Goal: Task Accomplishment & Management: Manage account settings

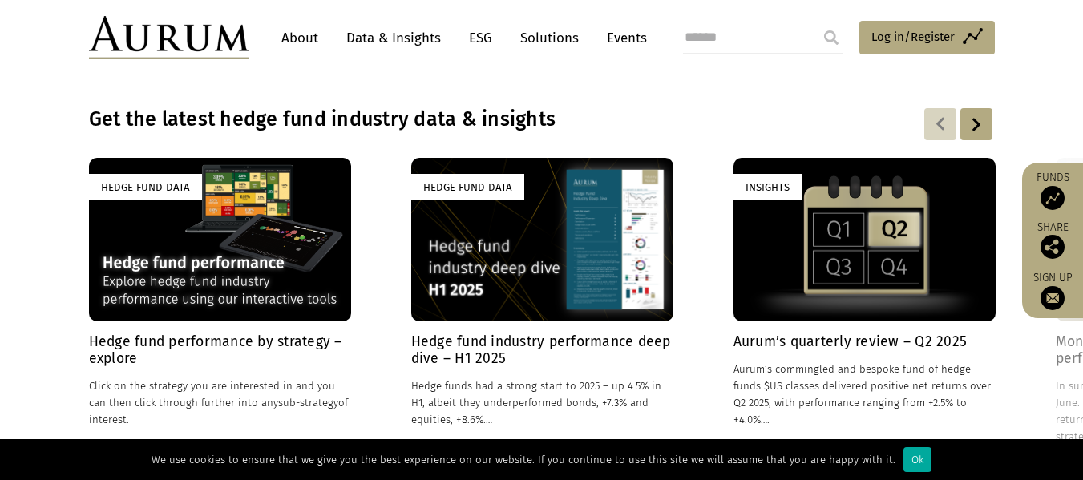
scroll to position [1122, 0]
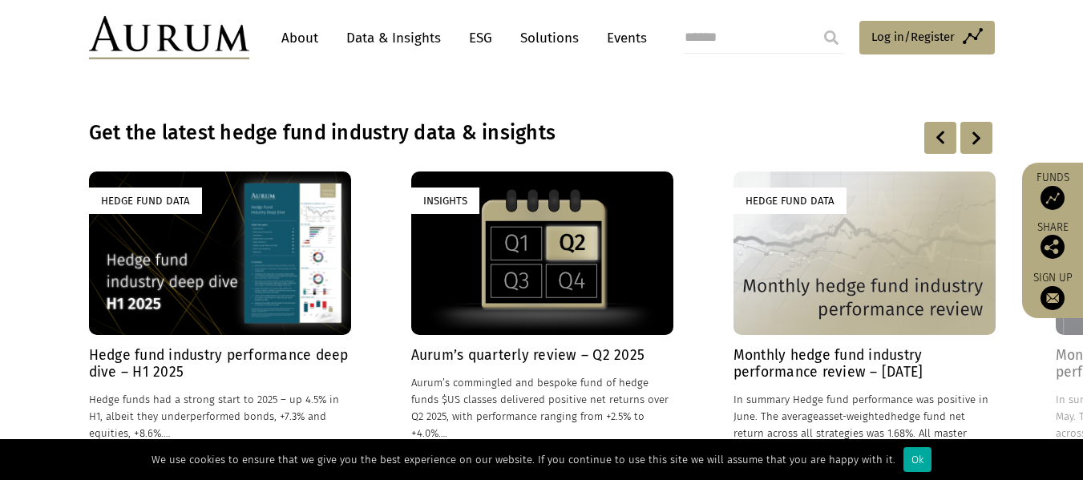
drag, startPoint x: 937, startPoint y: 264, endPoint x: 0, endPoint y: 380, distance: 943.9
click at [89, 380] on div "Hedge Fund Data Hedge fund performance by strategy – explore 17/03/2020 Click o…" at bounding box center [542, 330] width 906 height 319
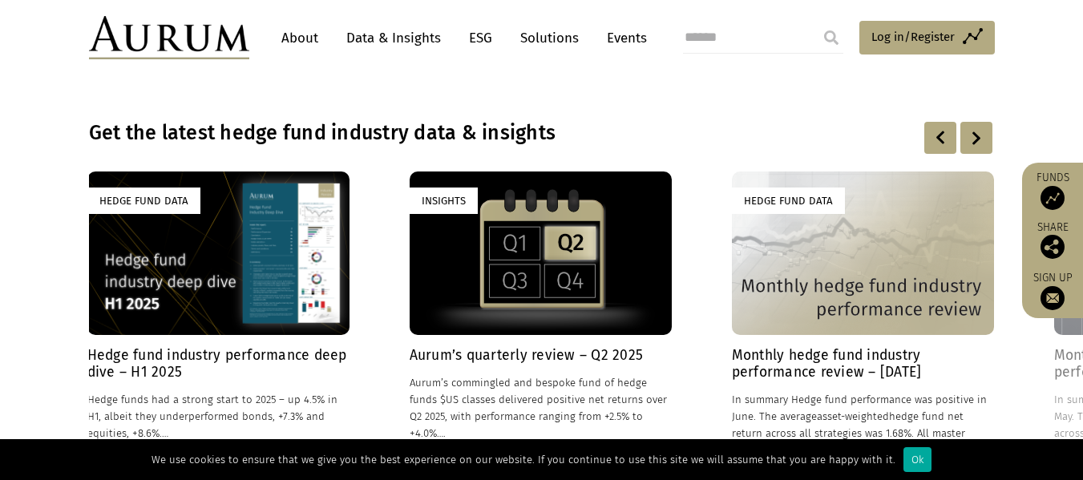
drag, startPoint x: 801, startPoint y: 284, endPoint x: 341, endPoint y: 313, distance: 460.8
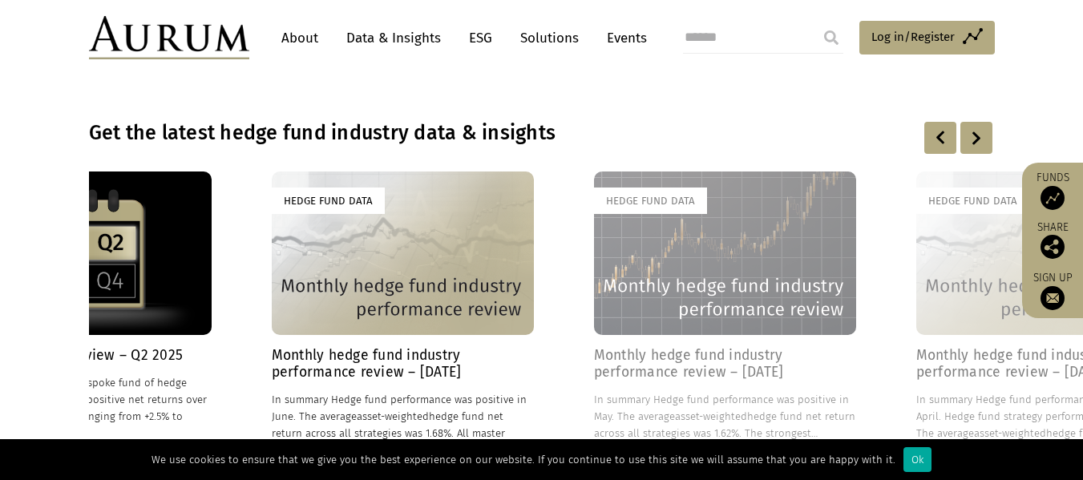
drag, startPoint x: 804, startPoint y: 240, endPoint x: 0, endPoint y: 244, distance: 803.7
click at [89, 246] on div "Hedge Fund Data Hedge fund performance by strategy – explore 17/03/2020 Click o…" at bounding box center [542, 330] width 906 height 319
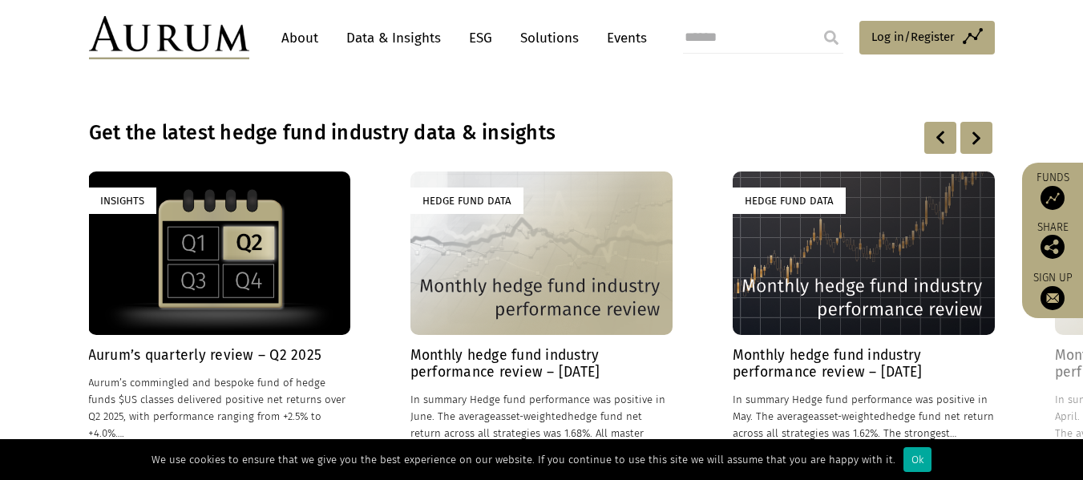
drag, startPoint x: 825, startPoint y: 262, endPoint x: 740, endPoint y: 288, distance: 88.2
click at [740, 288] on div "Hedge Fund Data" at bounding box center [863, 252] width 262 height 163
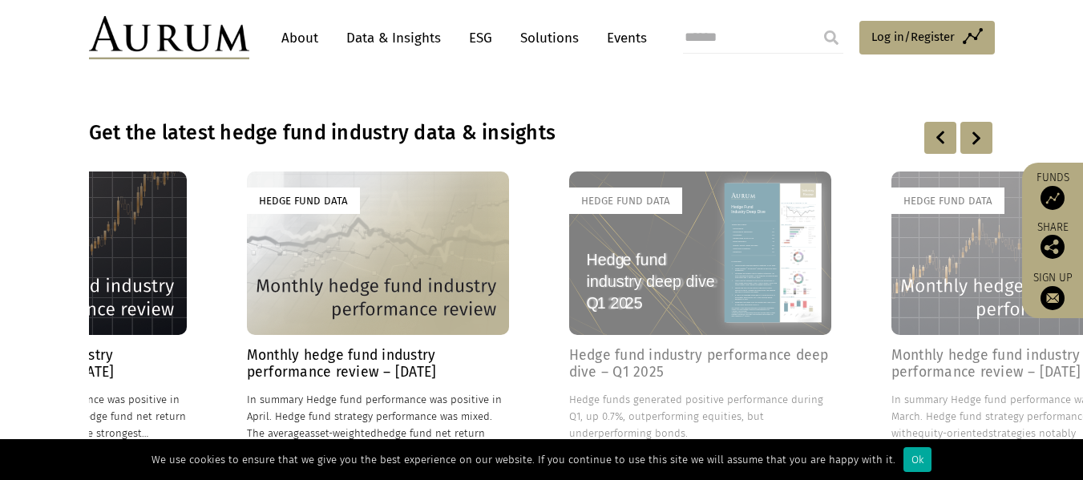
drag, startPoint x: 958, startPoint y: 263, endPoint x: 8, endPoint y: 204, distance: 952.2
click at [89, 209] on div "Hedge Fund Data Hedge fund performance by strategy – explore 17/03/2020 Click o…" at bounding box center [542, 330] width 906 height 319
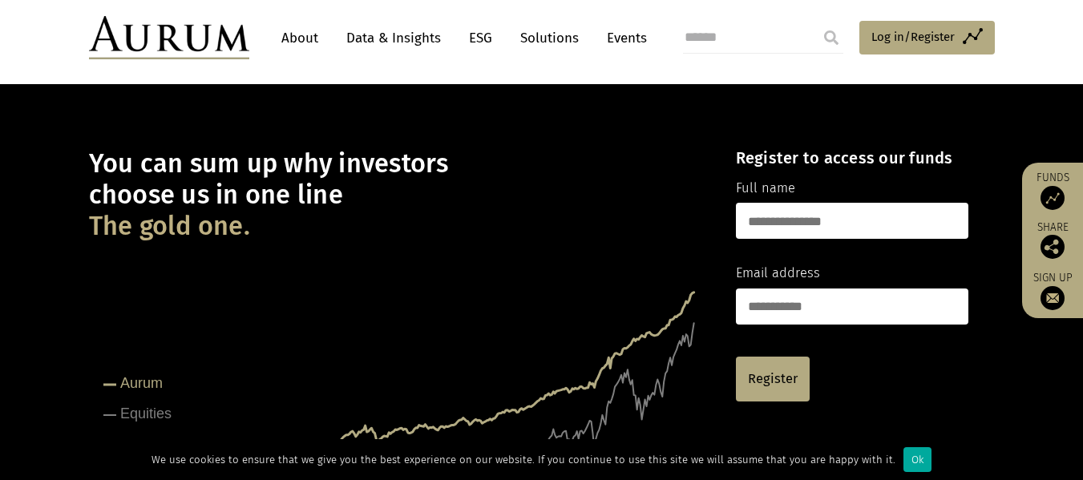
scroll to position [0, 0]
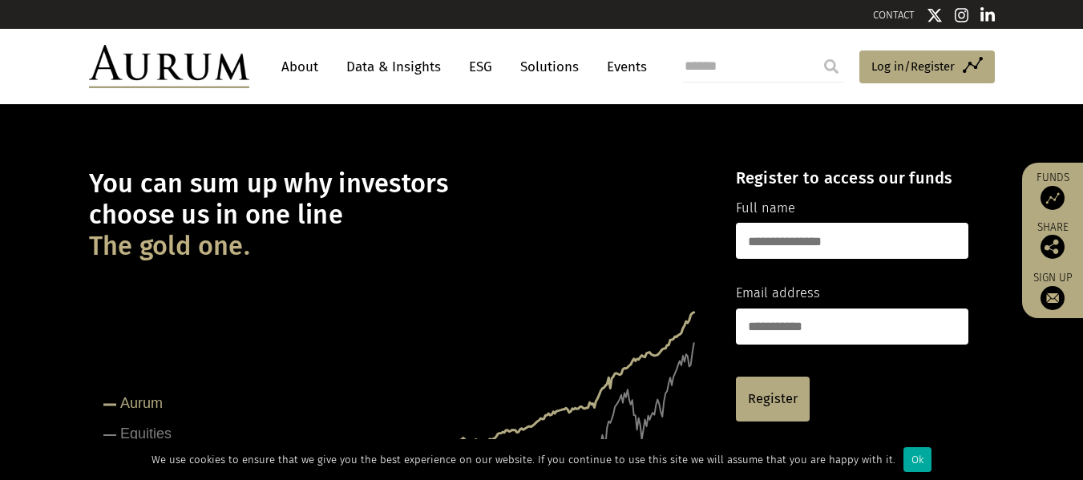
drag, startPoint x: 392, startPoint y: 61, endPoint x: 645, endPoint y: 103, distance: 256.6
click at [645, 103] on header "About Data & Insights ESG Solutions Events Access Funds Log in/Register Sign ou…" at bounding box center [541, 66] width 1083 height 75
drag, startPoint x: 296, startPoint y: 58, endPoint x: 275, endPoint y: 98, distance: 44.5
click at [275, 98] on header "About Data & Insights ESG Solutions Events Access Funds Log in/Register Sign ou…" at bounding box center [541, 66] width 1083 height 75
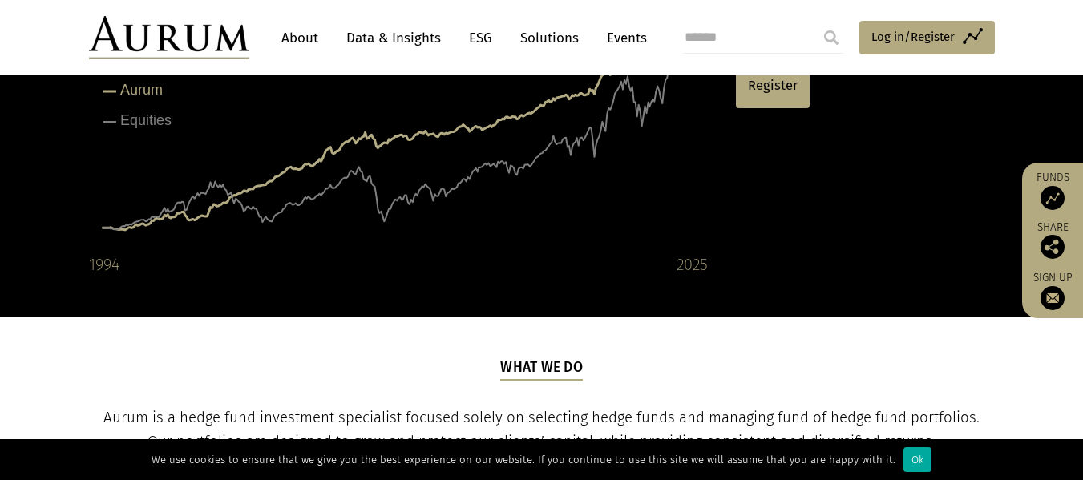
scroll to position [80, 0]
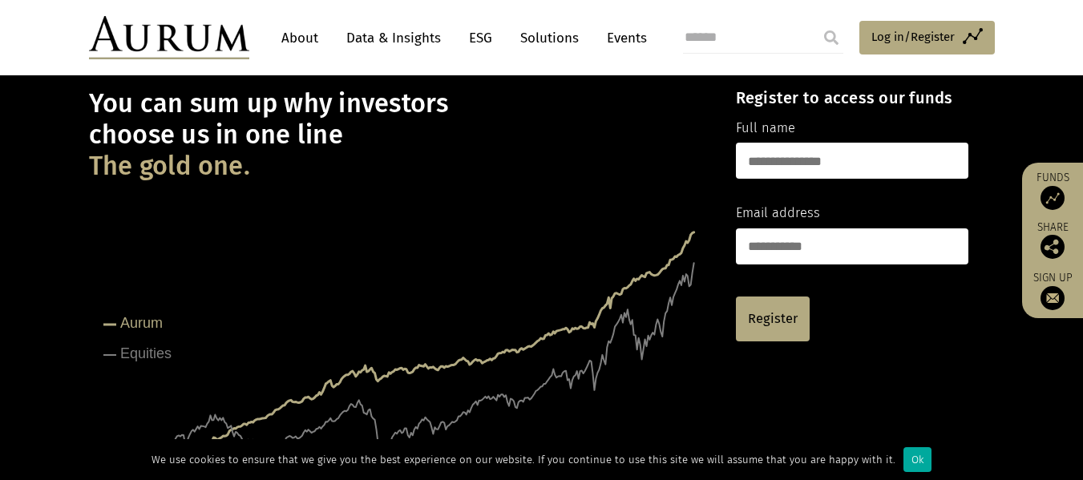
click at [763, 163] on input "text" at bounding box center [852, 161] width 232 height 36
click at [774, 241] on input "email" at bounding box center [852, 246] width 232 height 36
click at [883, 27] on span "Log in/Register" at bounding box center [912, 36] width 83 height 19
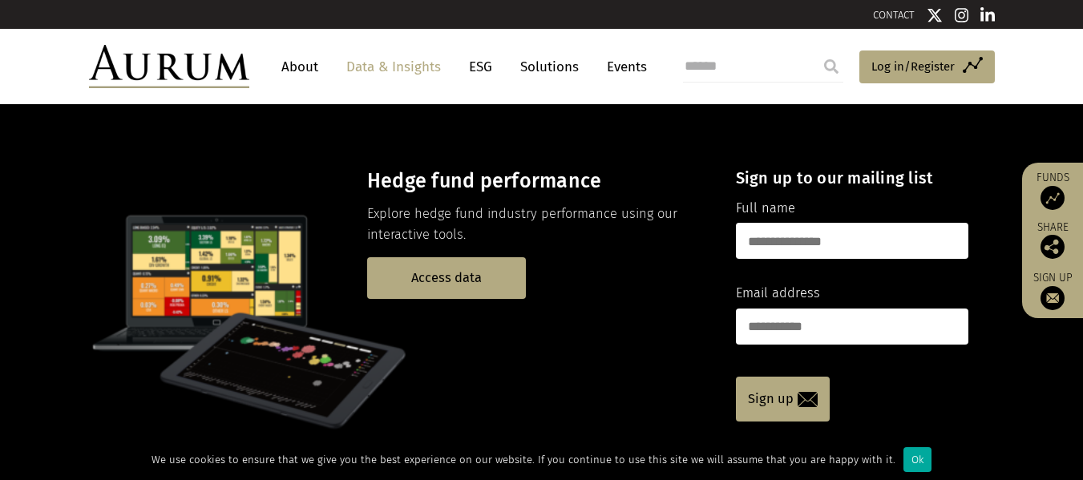
click at [476, 62] on link "ESG" at bounding box center [480, 67] width 39 height 30
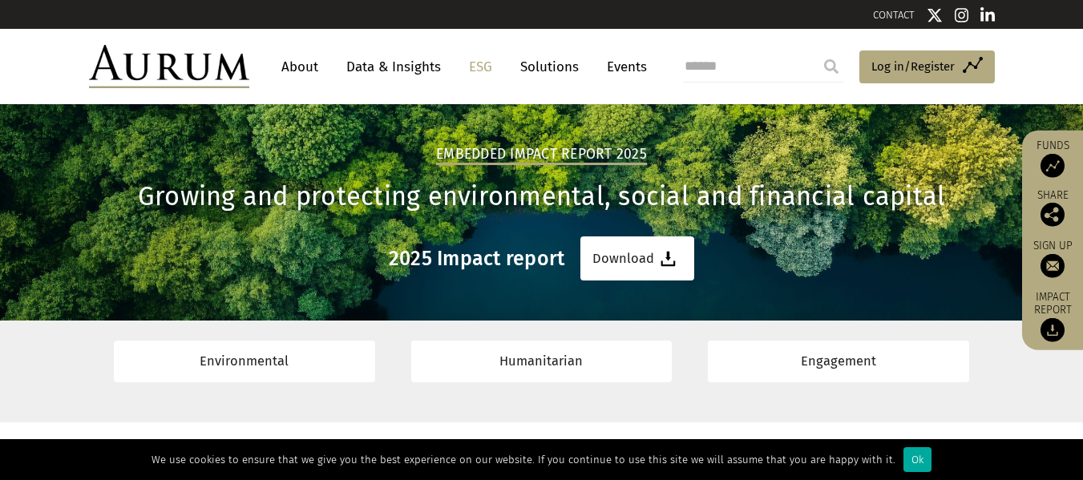
click at [556, 68] on link "Solutions" at bounding box center [549, 67] width 75 height 30
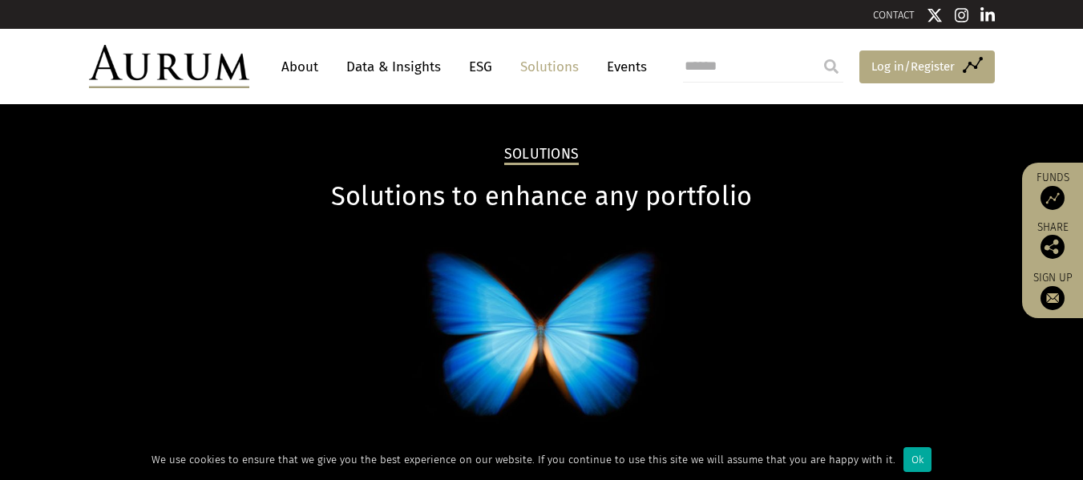
click at [911, 66] on span "Log in/Register" at bounding box center [912, 66] width 83 height 19
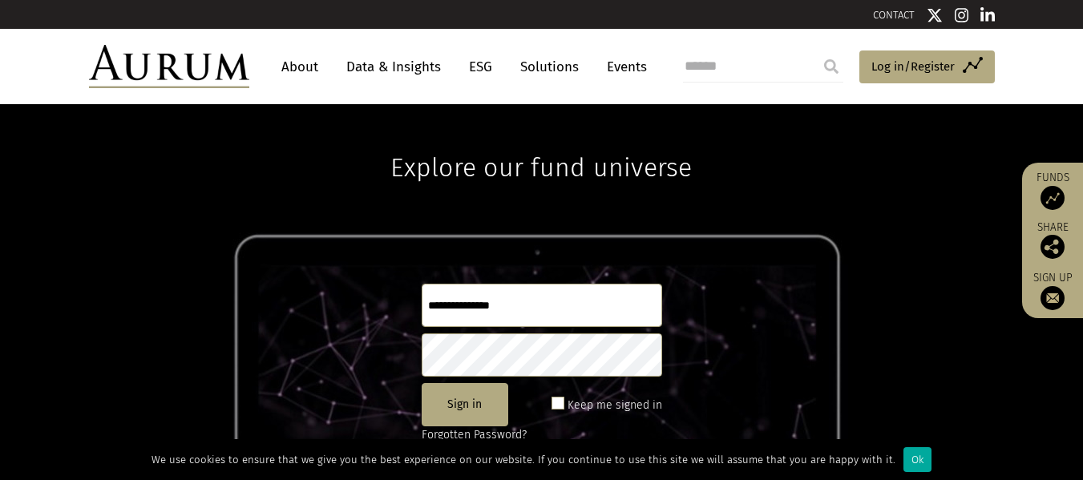
click at [555, 298] on input "text" at bounding box center [542, 305] width 240 height 43
type input "**********"
click at [469, 407] on button "Sign in" at bounding box center [465, 404] width 87 height 43
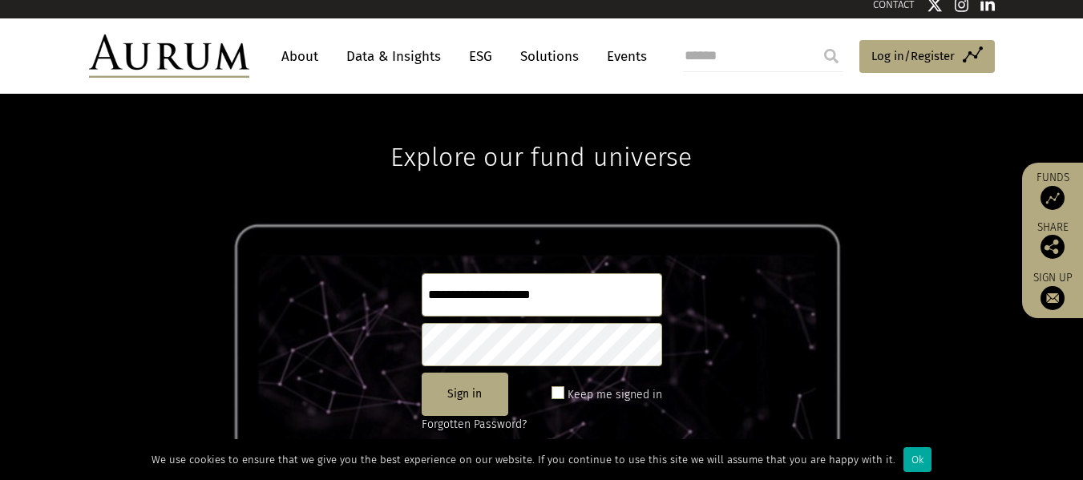
scroll to position [80, 0]
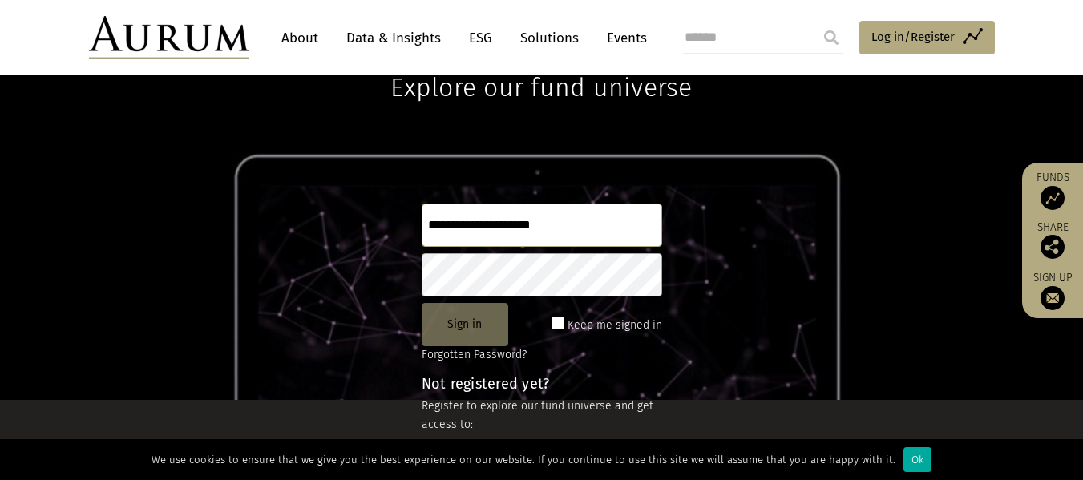
click at [461, 325] on button "Sign in" at bounding box center [465, 324] width 87 height 43
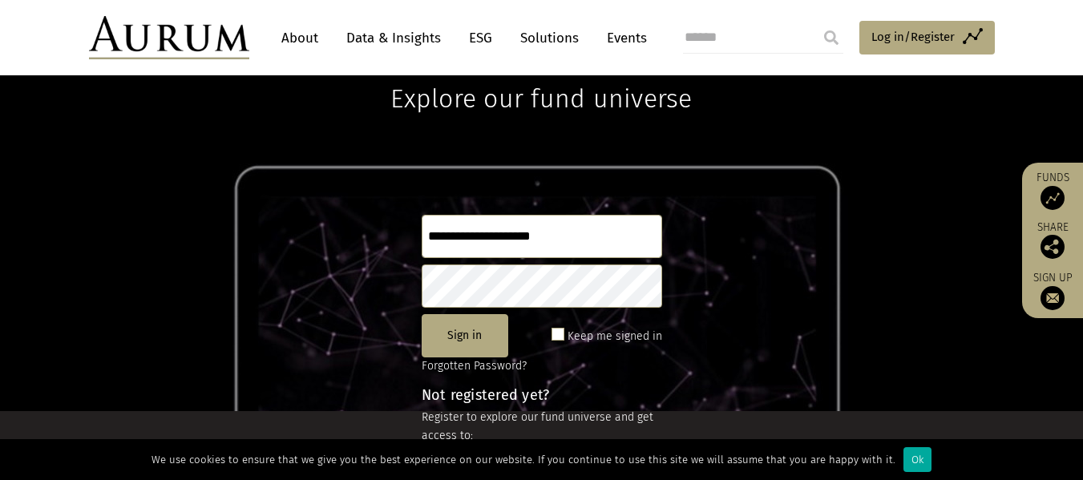
scroll to position [52, 0]
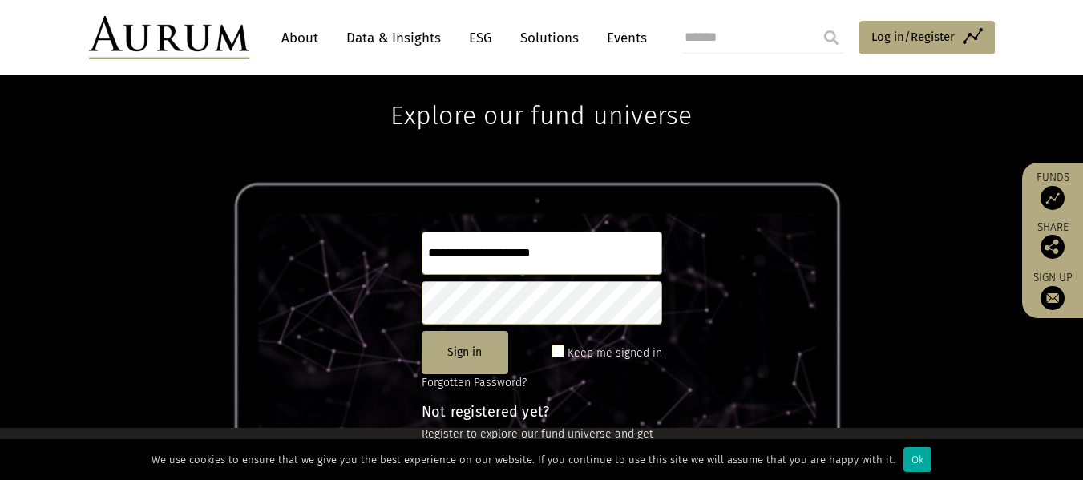
drag, startPoint x: 603, startPoint y: 250, endPoint x: 267, endPoint y: 243, distance: 336.6
click at [267, 243] on div "**********" at bounding box center [541, 240] width 1083 height 376
click at [886, 43] on span "Log in/Register" at bounding box center [912, 36] width 83 height 19
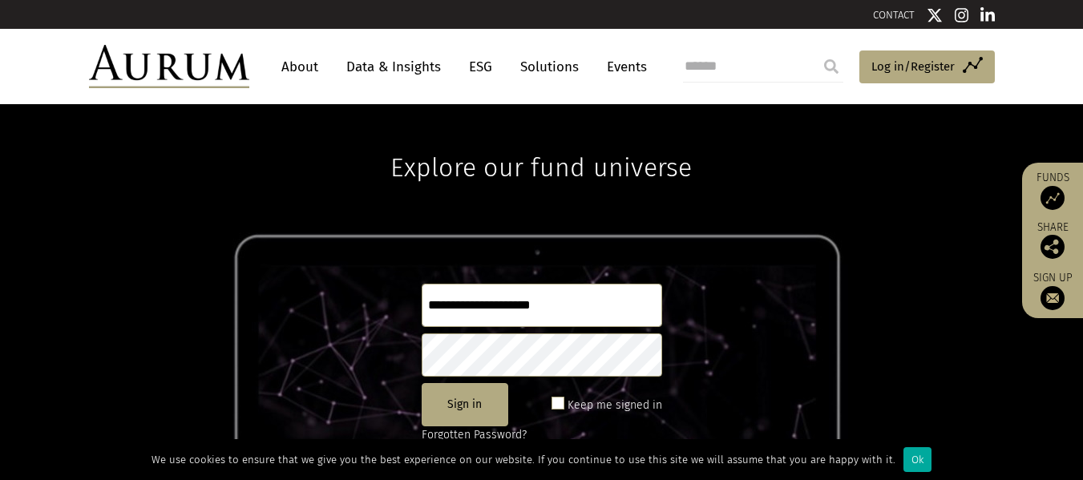
type input "**********"
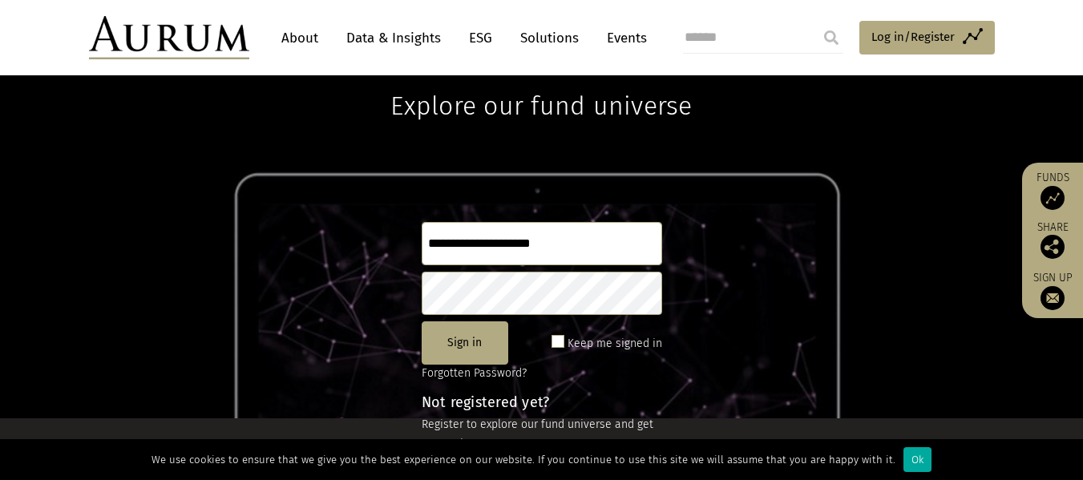
scroll to position [80, 0]
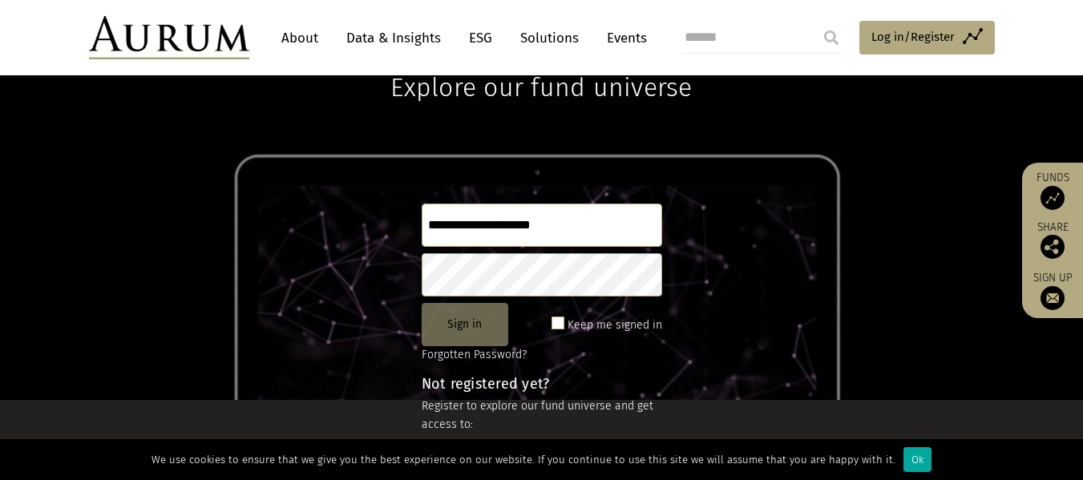
click at [466, 334] on button "Sign in" at bounding box center [465, 324] width 87 height 43
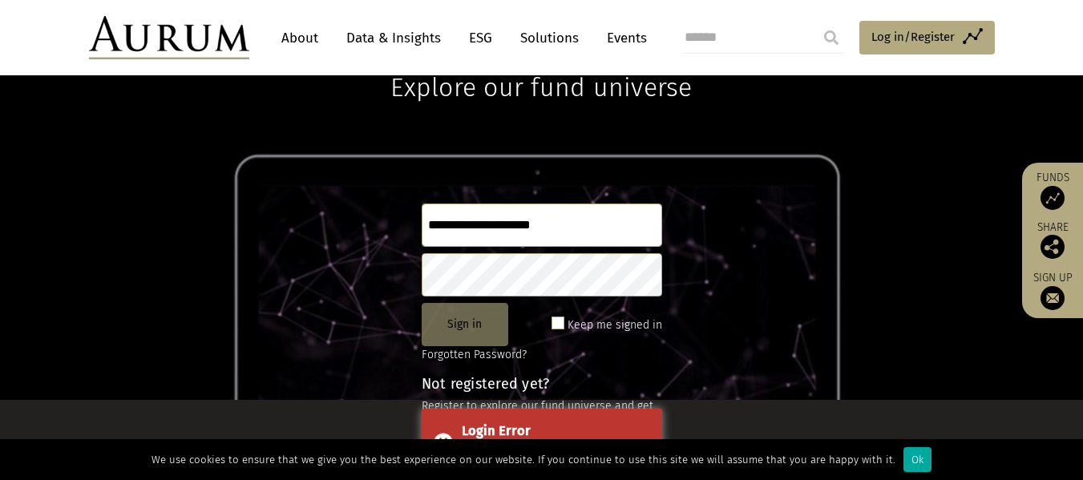
scroll to position [160, 0]
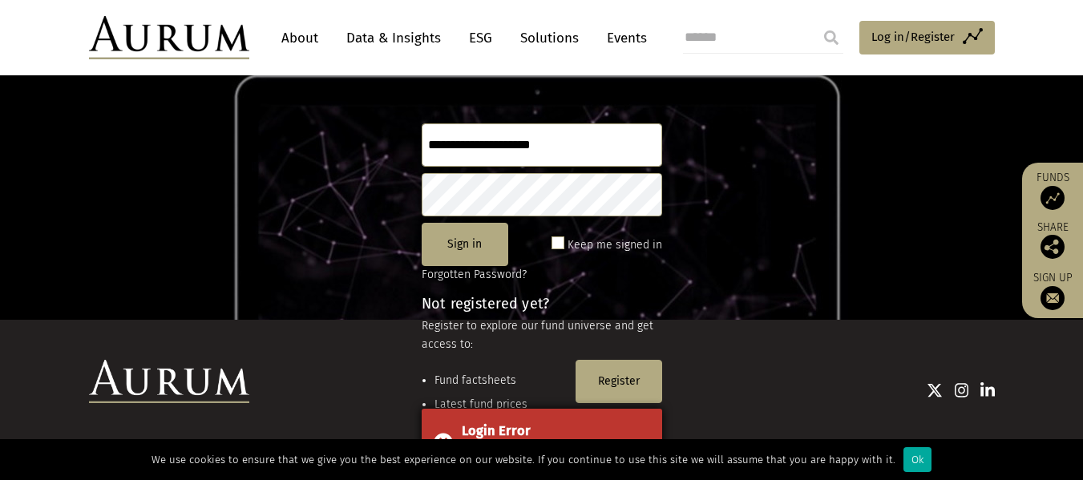
click at [485, 419] on div "Login Error Unknown user" at bounding box center [542, 442] width 240 height 67
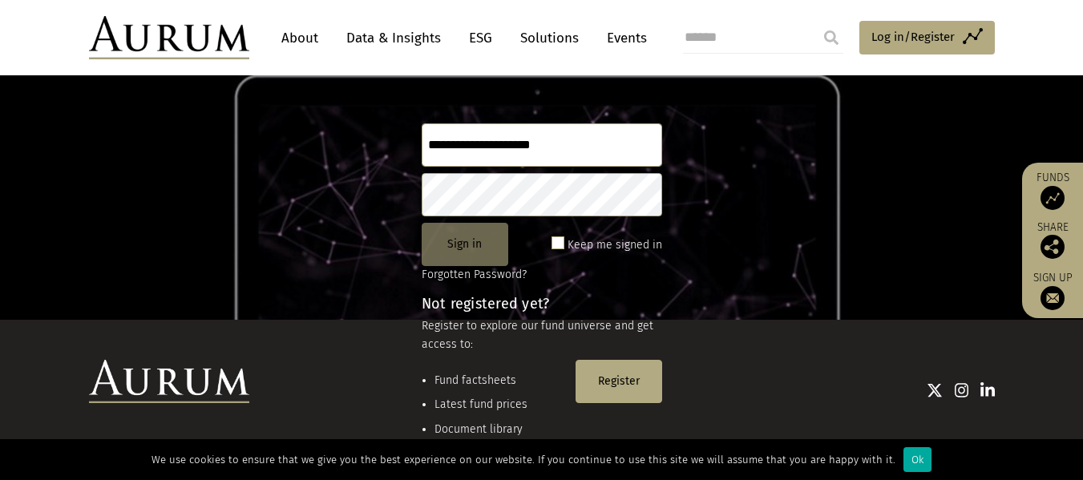
click at [469, 241] on button "Sign in" at bounding box center [465, 244] width 87 height 43
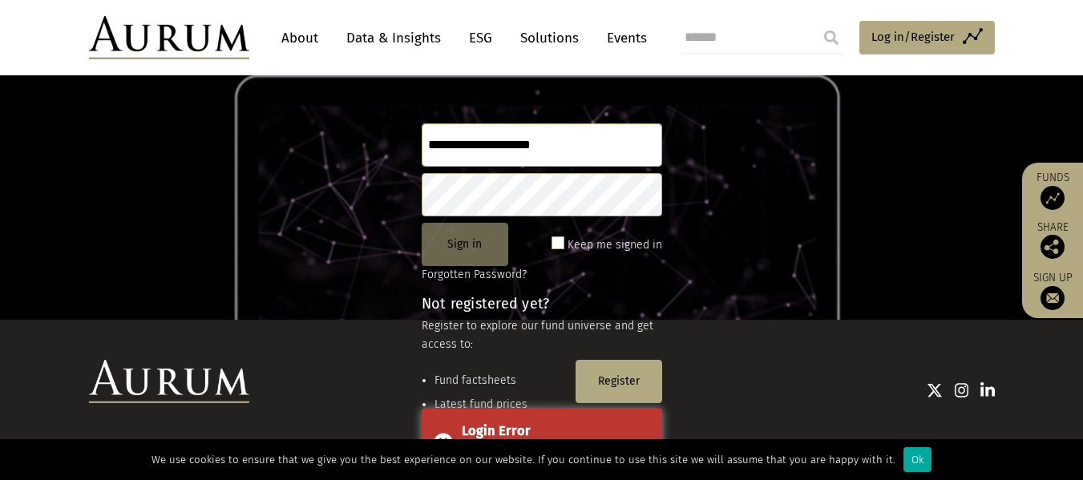
click at [467, 241] on button "Sign in" at bounding box center [465, 244] width 87 height 43
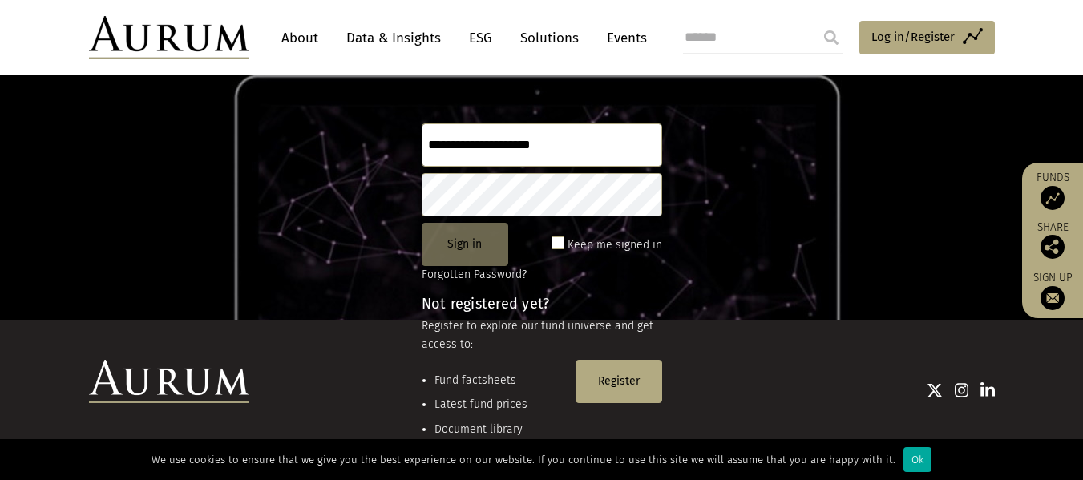
click at [449, 244] on button "Sign in" at bounding box center [465, 244] width 87 height 43
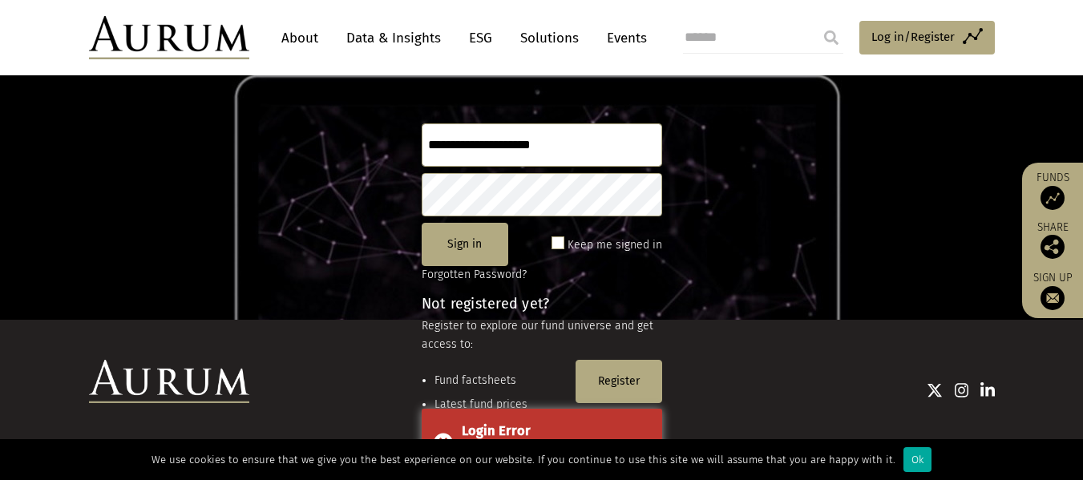
click at [596, 142] on input "**********" at bounding box center [542, 144] width 240 height 43
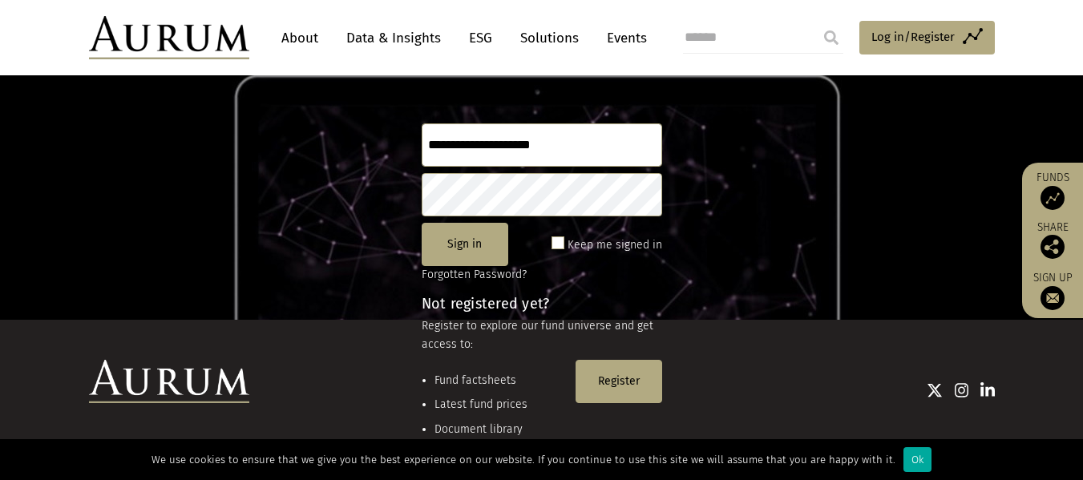
drag, startPoint x: 593, startPoint y: 147, endPoint x: 320, endPoint y: 163, distance: 273.7
click at [314, 165] on div "**********" at bounding box center [541, 132] width 1083 height 376
type input "********"
click at [486, 239] on button "Sign in" at bounding box center [465, 244] width 87 height 43
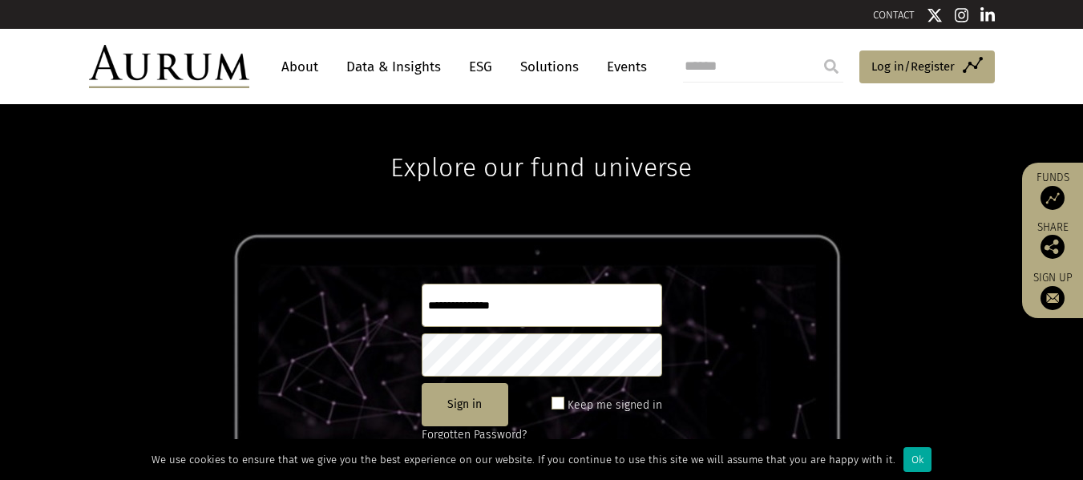
click at [534, 299] on input "text" at bounding box center [542, 305] width 240 height 43
